Goal: Find specific page/section: Find specific page/section

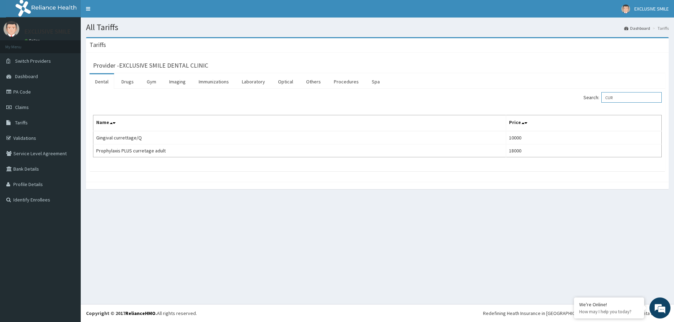
drag, startPoint x: 625, startPoint y: 101, endPoint x: 614, endPoint y: 101, distance: 11.6
click at [609, 103] on input "CUR" at bounding box center [631, 97] width 60 height 11
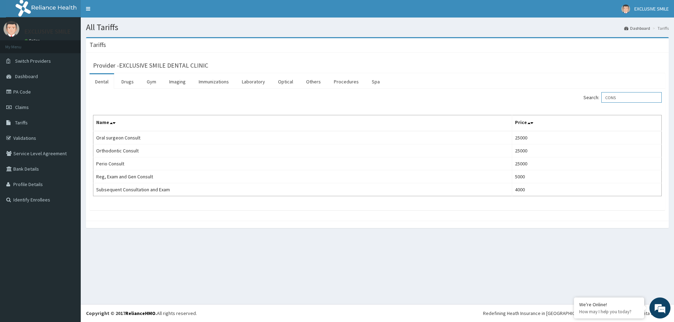
drag, startPoint x: 629, startPoint y: 99, endPoint x: 608, endPoint y: 103, distance: 21.7
click at [597, 104] on div "Search: CONS" at bounding box center [521, 98] width 279 height 12
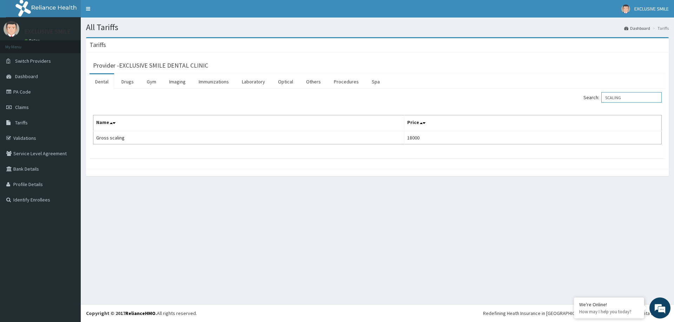
drag, startPoint x: 636, startPoint y: 95, endPoint x: 598, endPoint y: 100, distance: 38.2
click at [592, 102] on label "Search: SCALING" at bounding box center [622, 97] width 78 height 11
type input "f"
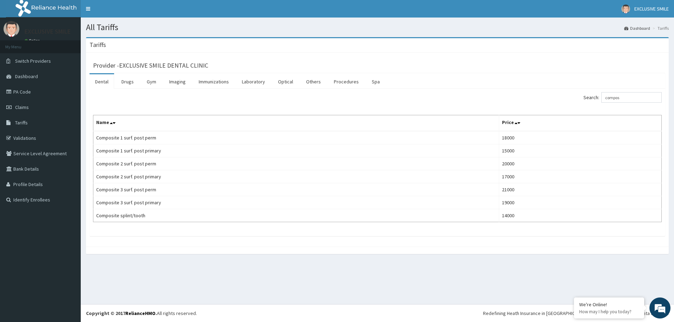
click at [450, 53] on div "Provider - EXCLUSIVE SMILE DENTAL CLINIC Dental Drugs Gym Imaging Immunizations…" at bounding box center [377, 150] width 582 height 194
drag, startPoint x: 632, startPoint y: 99, endPoint x: 624, endPoint y: 99, distance: 7.7
click at [624, 99] on input "compos" at bounding box center [631, 97] width 60 height 11
drag, startPoint x: 646, startPoint y: 98, endPoint x: 579, endPoint y: 110, distance: 68.1
click at [579, 110] on div "Search: compos Name Price Composite 1 surf. post perm 18000 Composite 1 surf. p…" at bounding box center [377, 157] width 568 height 130
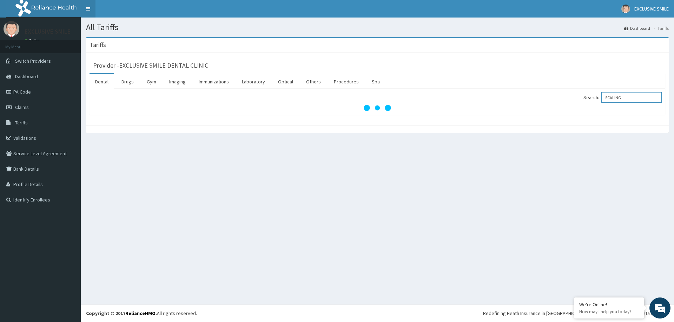
type input "SCALING"
drag, startPoint x: 635, startPoint y: 99, endPoint x: 605, endPoint y: 101, distance: 30.2
click at [605, 101] on label "Search: SCALING" at bounding box center [622, 97] width 78 height 11
click at [630, 97] on input "SCALING" at bounding box center [631, 97] width 60 height 11
drag, startPoint x: 635, startPoint y: 94, endPoint x: 576, endPoint y: 103, distance: 59.3
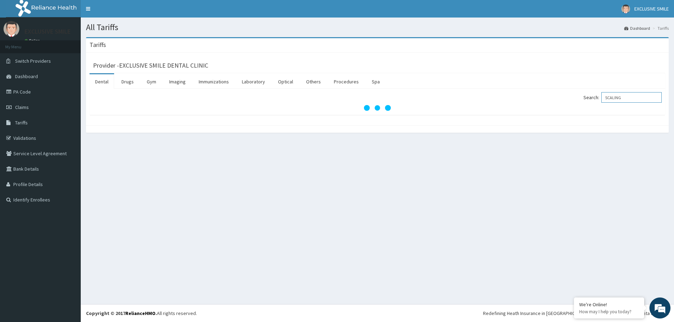
click at [576, 103] on div "Search: SCALING" at bounding box center [521, 98] width 279 height 12
click at [543, 97] on div "Search:" at bounding box center [521, 98] width 279 height 12
click at [377, 58] on div "Provider - EXCLUSIVE SMILE DENTAL CLINIC" at bounding box center [376, 64] width 575 height 17
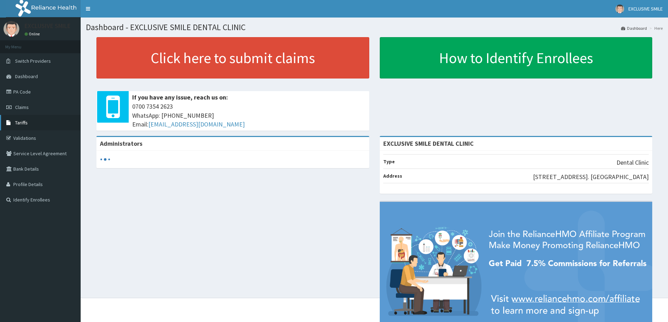
click at [18, 122] on span "Tariffs" at bounding box center [21, 123] width 13 height 6
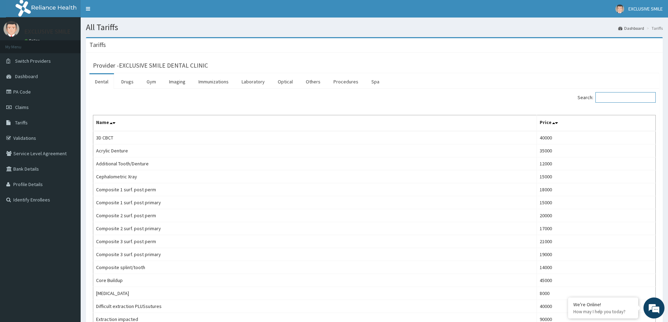
click at [614, 95] on input "Search:" at bounding box center [626, 97] width 60 height 11
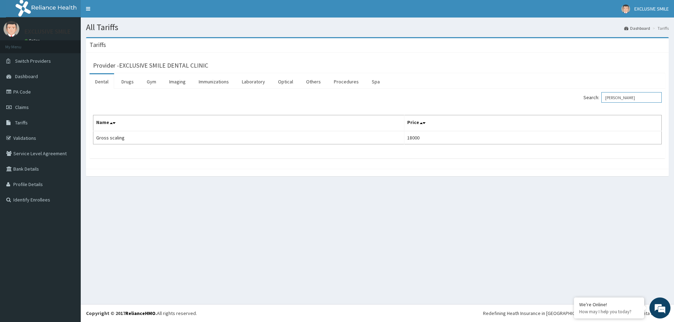
type input "[PERSON_NAME]"
